Goal: Transaction & Acquisition: Book appointment/travel/reservation

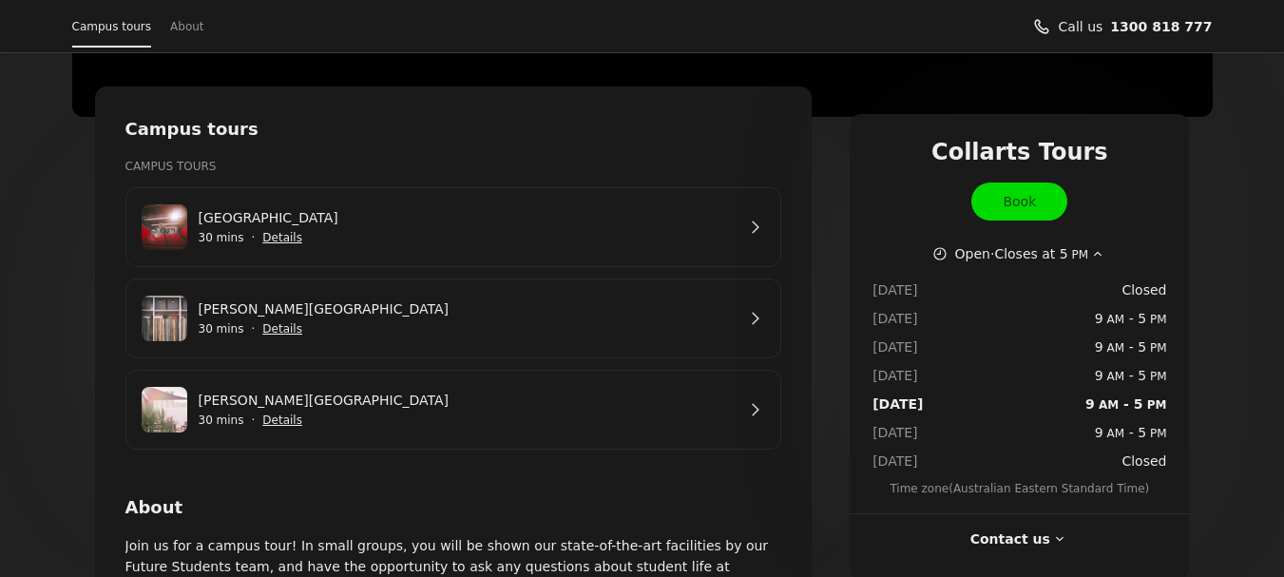
click at [579, 228] on link "[GEOGRAPHIC_DATA]" at bounding box center [467, 217] width 537 height 21
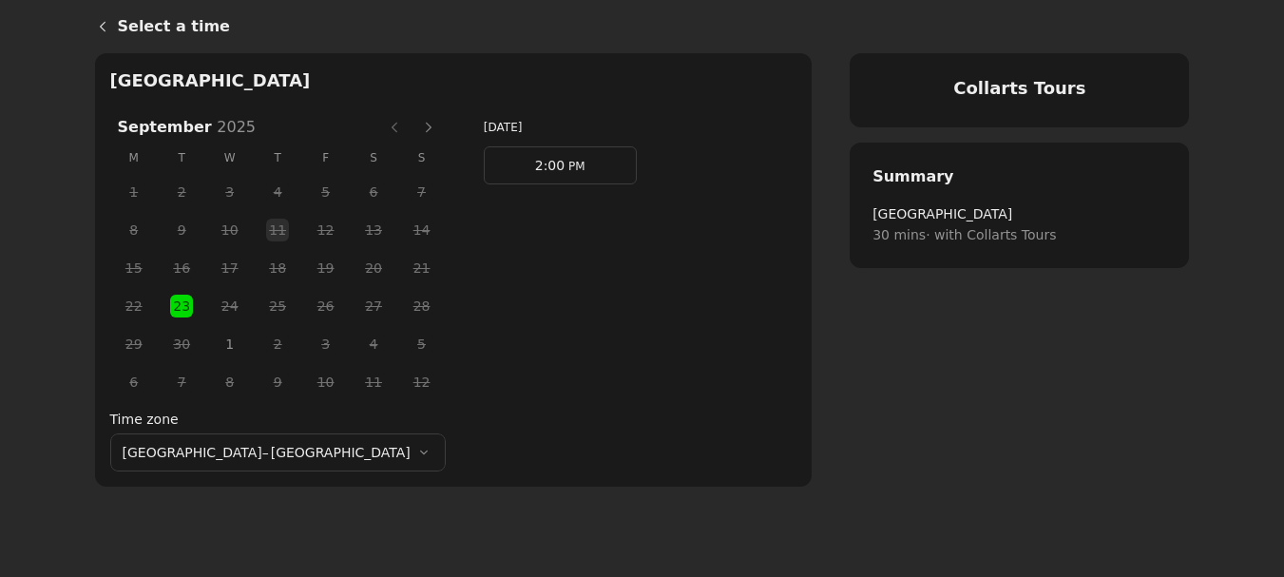
click at [216, 348] on span "1" at bounding box center [230, 344] width 29 height 29
click at [414, 132] on button "Next month" at bounding box center [429, 127] width 30 height 30
click at [414, 134] on button "Next month" at bounding box center [429, 127] width 30 height 30
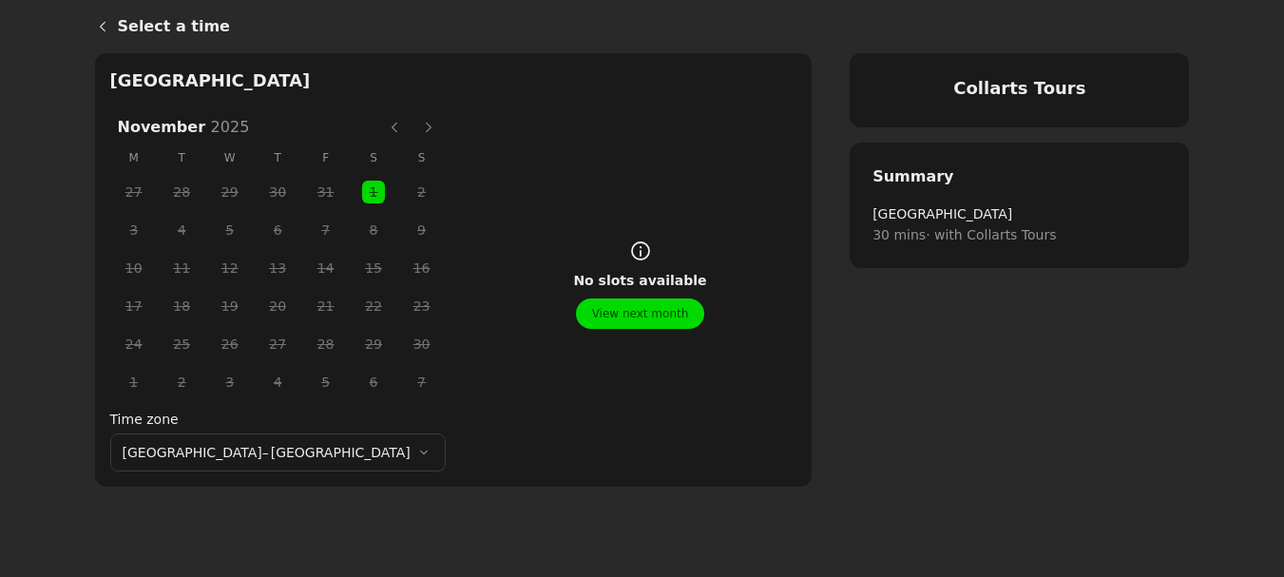
click at [414, 134] on button "Next month" at bounding box center [429, 127] width 30 height 30
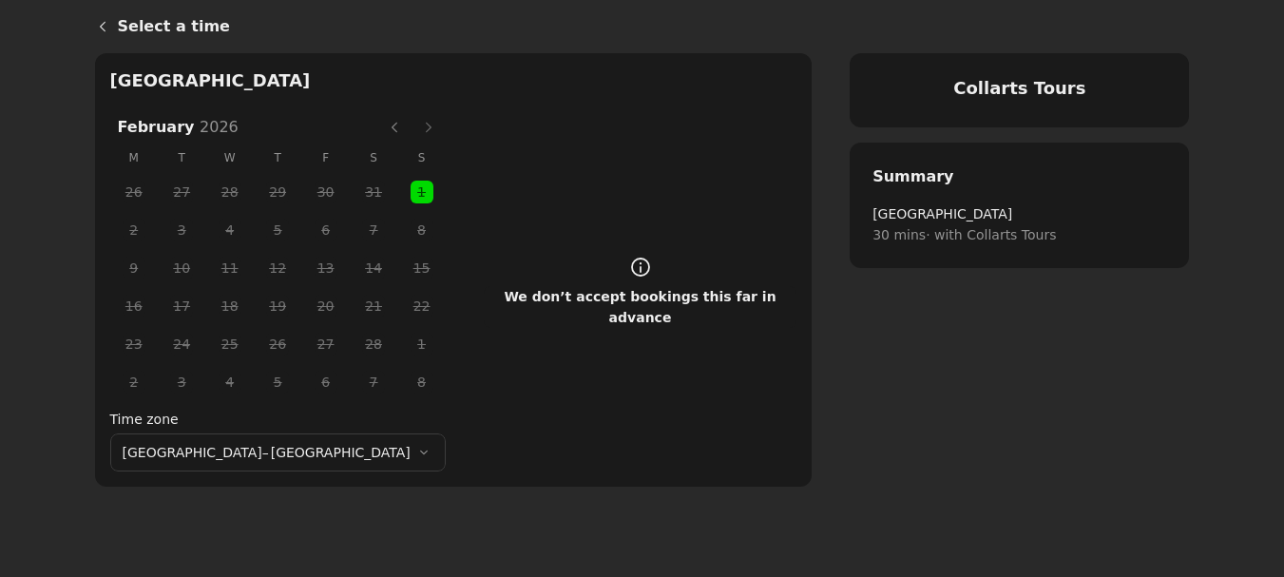
click at [414, 134] on button "Next month" at bounding box center [429, 127] width 30 height 30
click at [414, 127] on button "Next month" at bounding box center [429, 127] width 30 height 30
